Goal: Find specific page/section: Find specific page/section

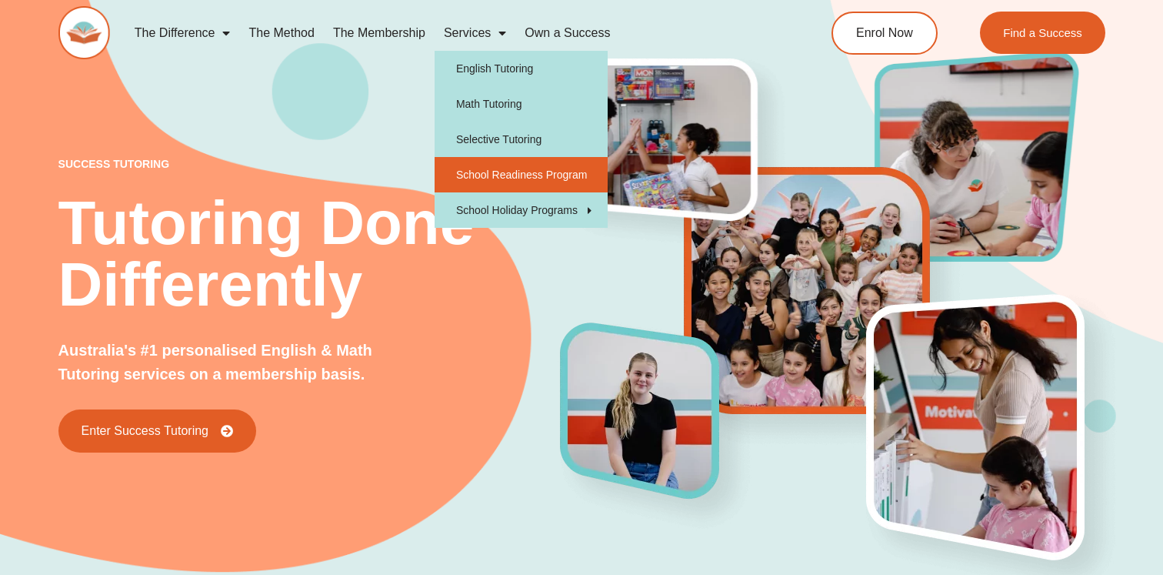
click at [490, 170] on link "School Readiness Program" at bounding box center [521, 174] width 173 height 35
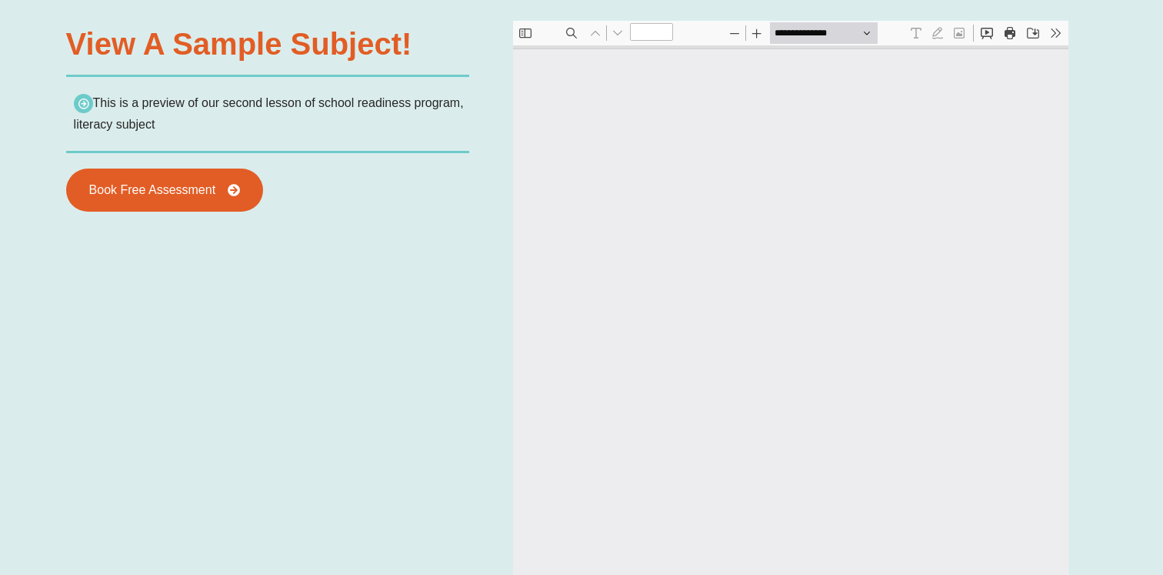
scroll to position [1477, 0]
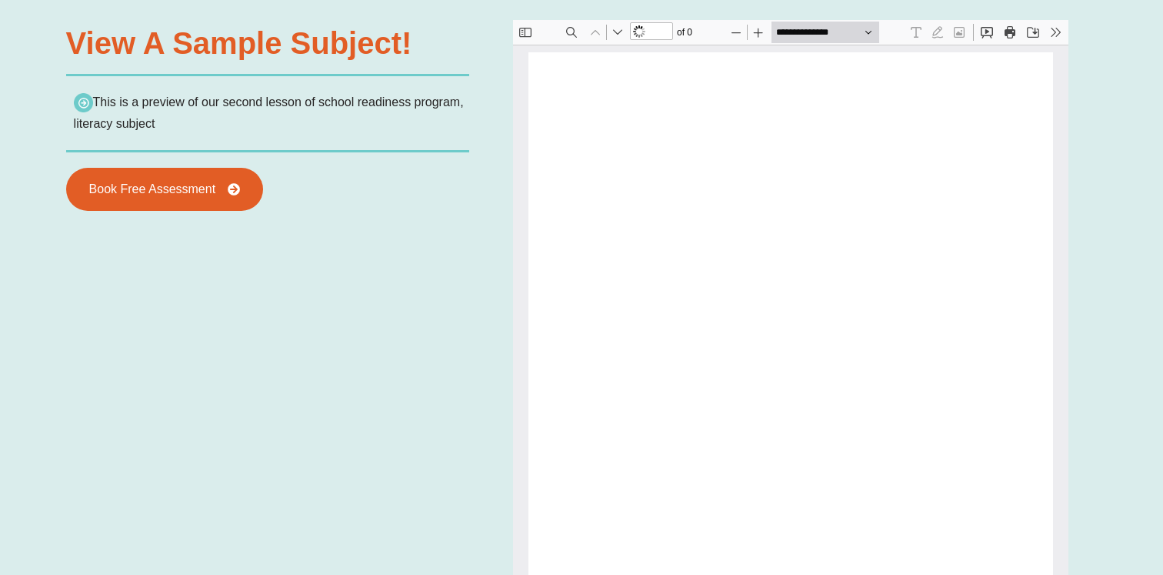
type input "*"
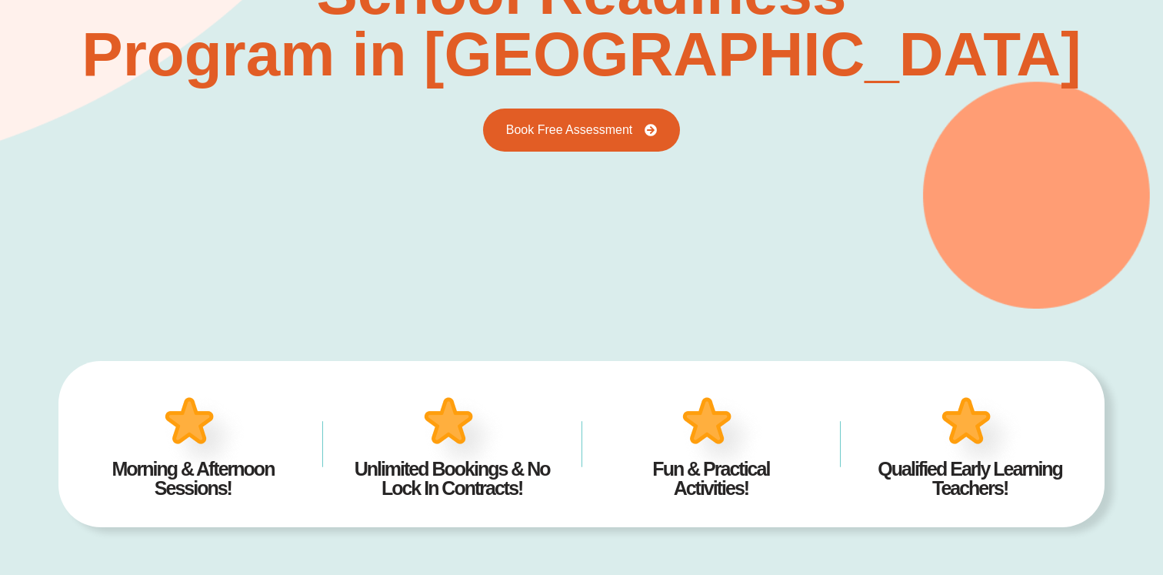
scroll to position [0, 0]
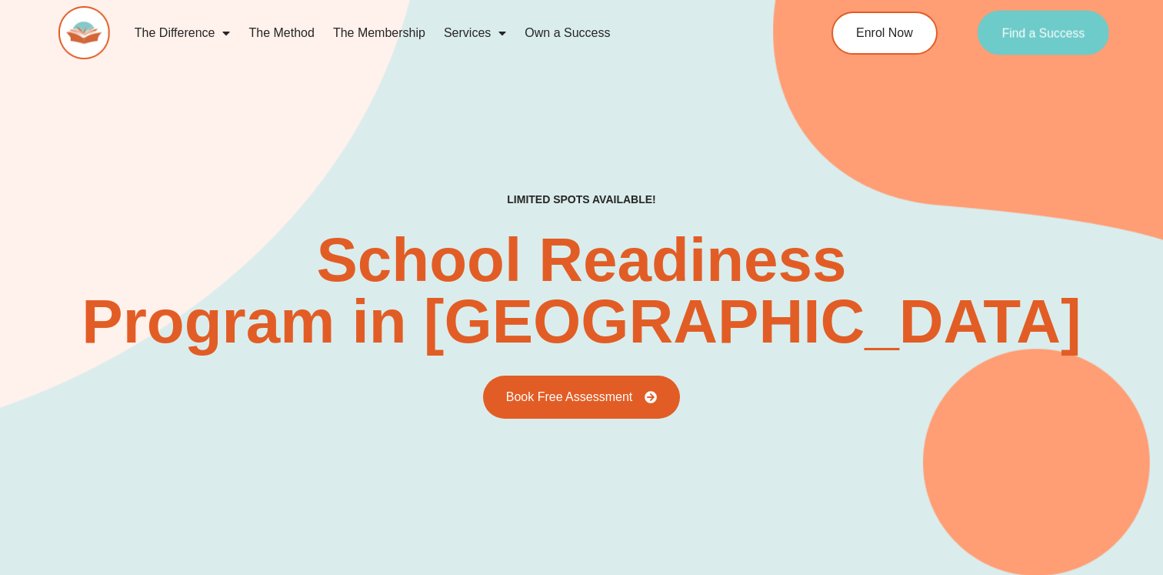
click at [1027, 40] on link "Find a Success" at bounding box center [1043, 33] width 132 height 45
